Goal: Find contact information: Find contact information

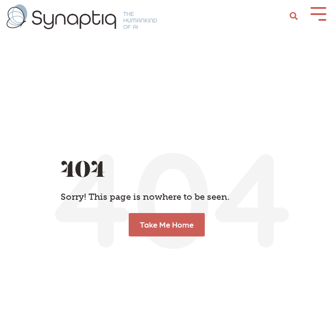
scroll to position [0, 4]
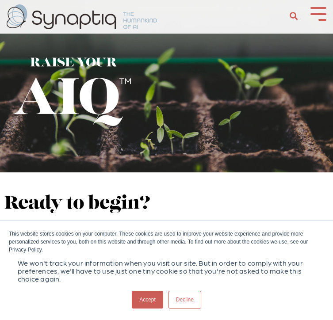
scroll to position [0, 4]
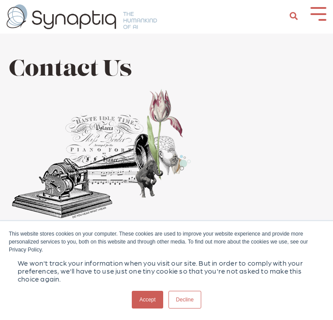
scroll to position [0, 4]
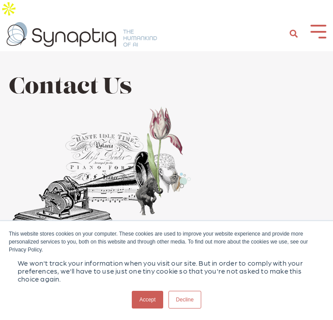
click at [153, 301] on link "Accept" at bounding box center [147, 300] width 31 height 18
